Goal: Information Seeking & Learning: Learn about a topic

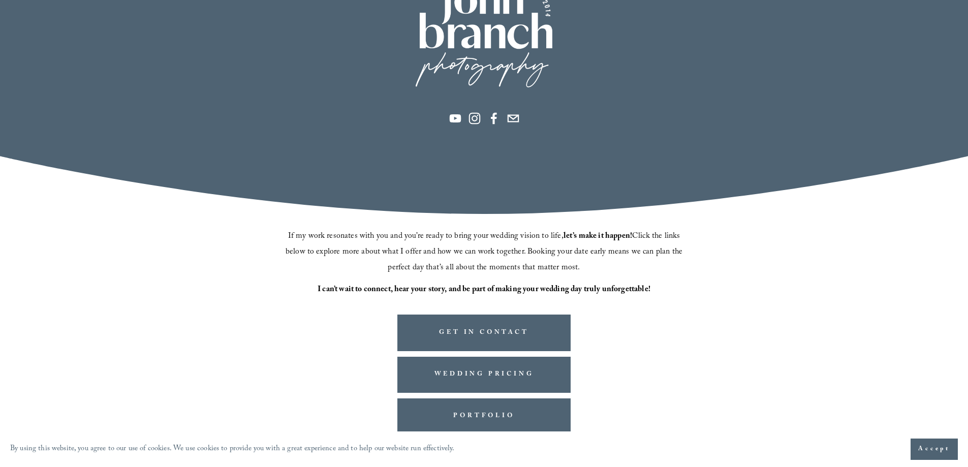
scroll to position [204, 0]
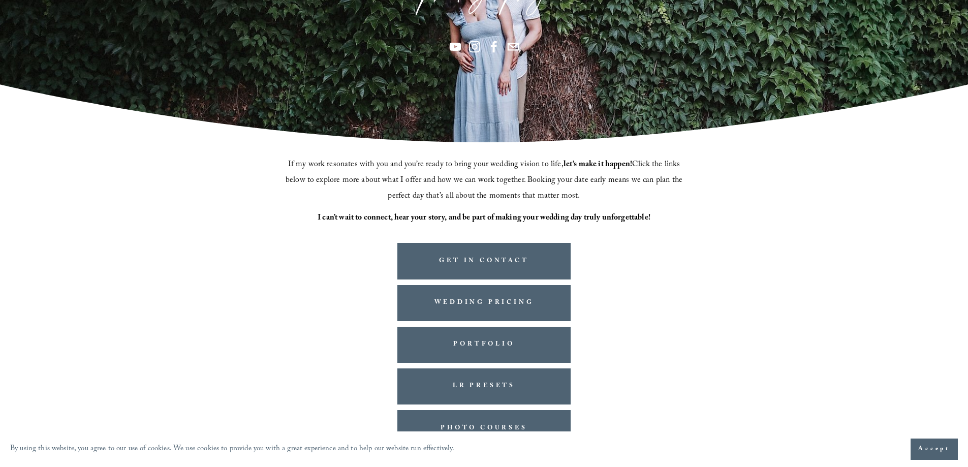
click at [644, 248] on div "GET IN CONTACT WEDDING PRICING PORTFOLIO LR PRESETS PHOTO COURSES" at bounding box center [484, 355] width 968 height 224
click at [937, 450] on span "Accept" at bounding box center [935, 449] width 32 height 10
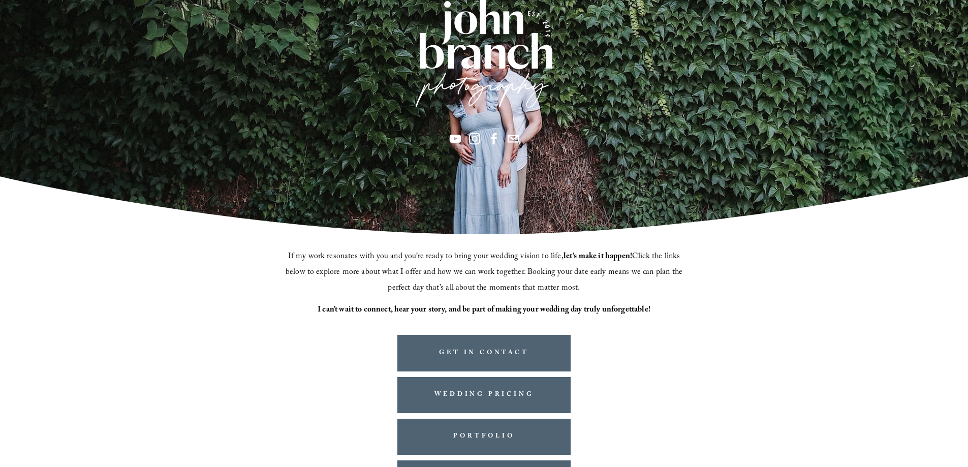
scroll to position [0, 0]
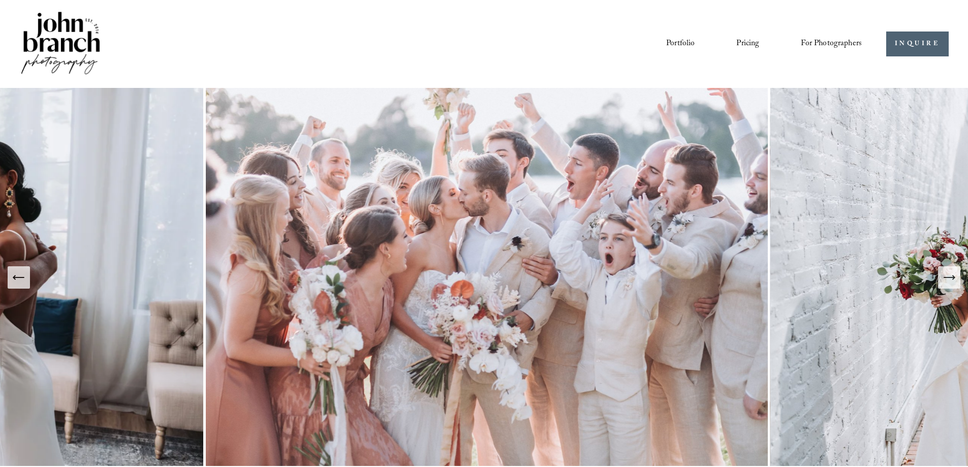
click at [0, 0] on link "Courses" at bounding box center [0, 0] width 0 height 0
